Goal: Find specific page/section: Find specific page/section

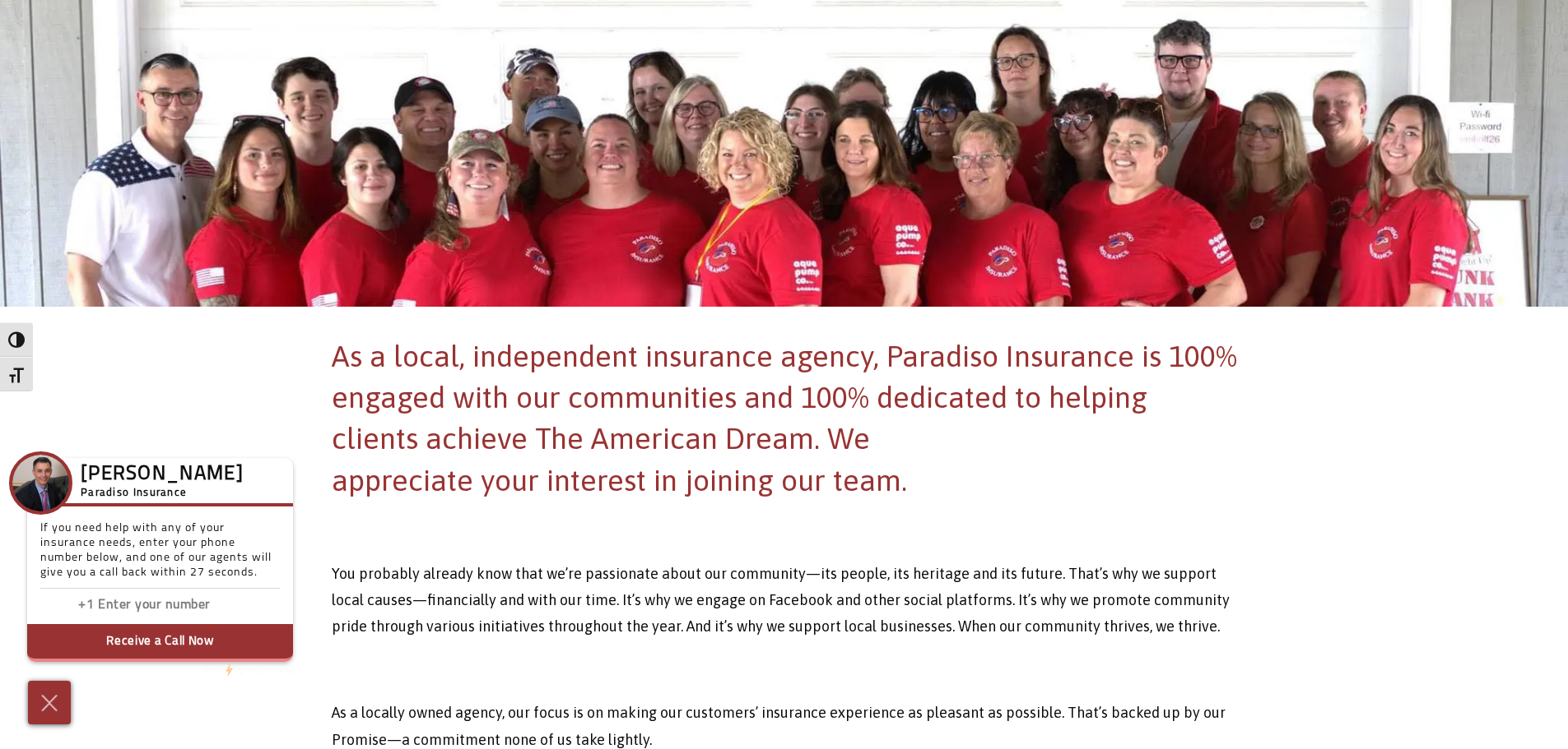
scroll to position [247, 0]
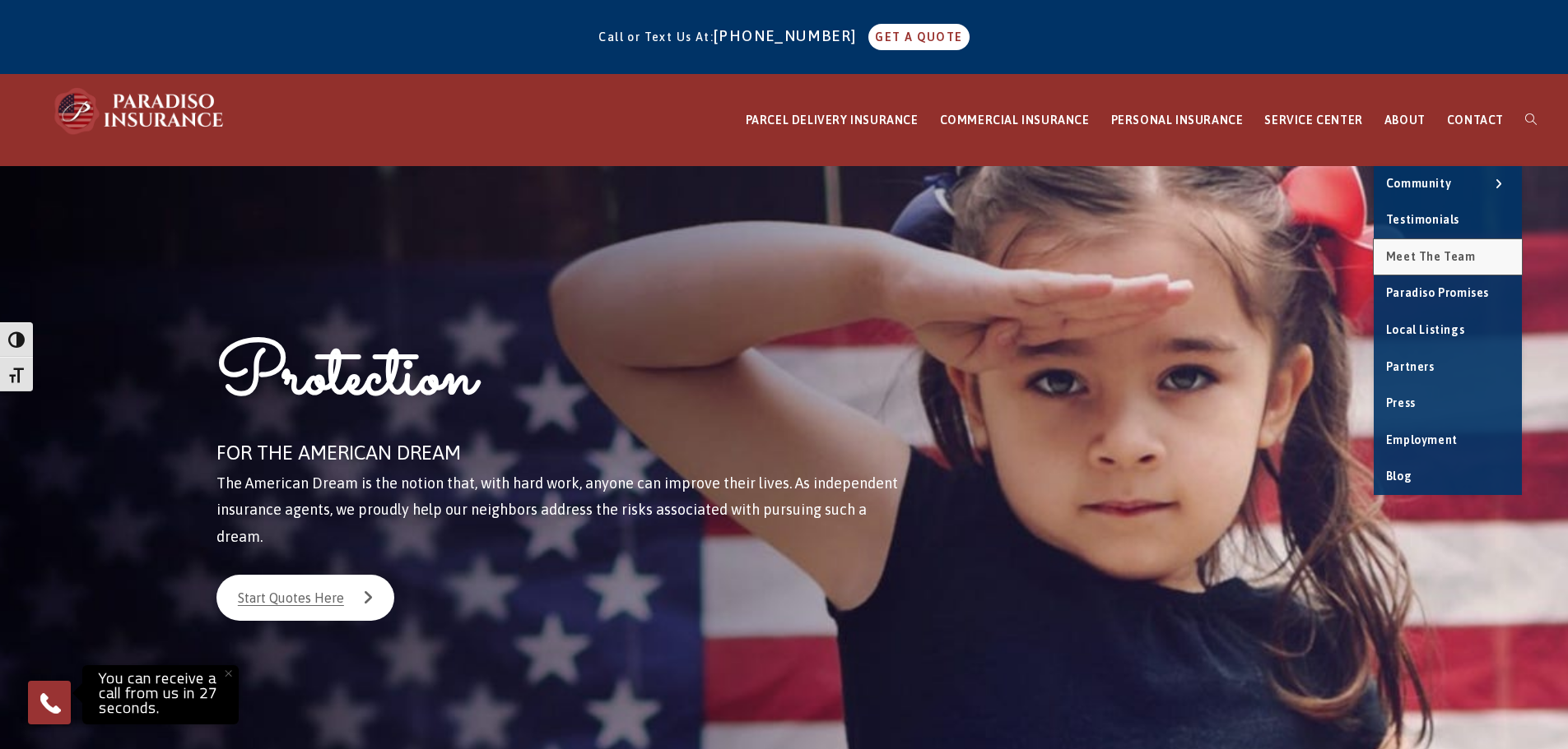
click at [1424, 246] on link "Meet the Team" at bounding box center [1447, 256] width 149 height 36
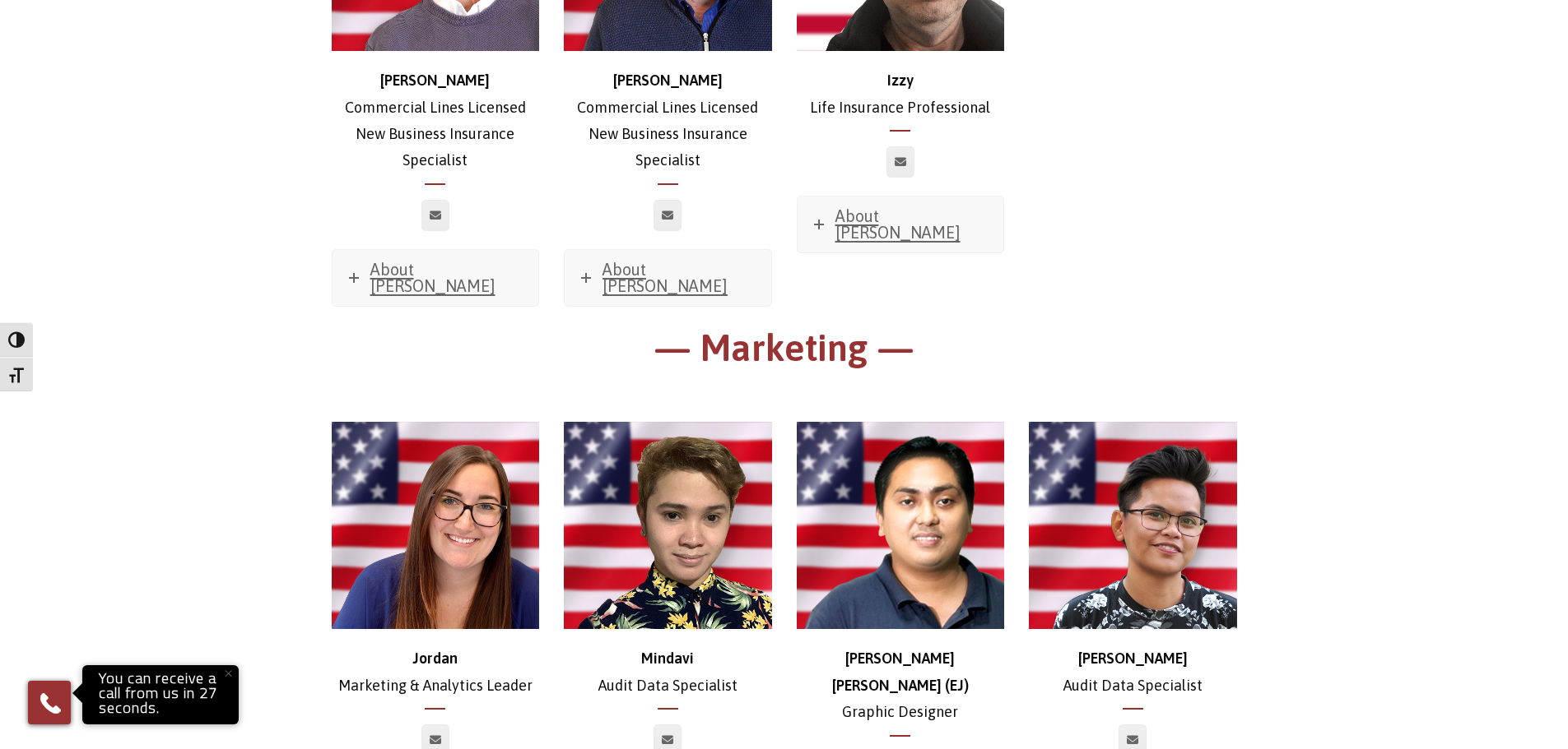
scroll to position [7899, 0]
